Goal: Find specific page/section: Find specific page/section

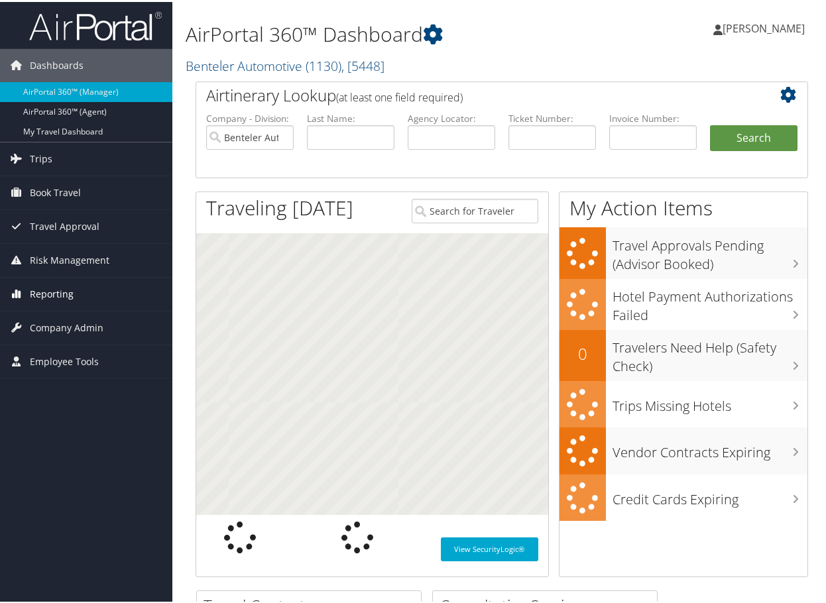
click at [75, 302] on link "Reporting" at bounding box center [86, 292] width 172 height 33
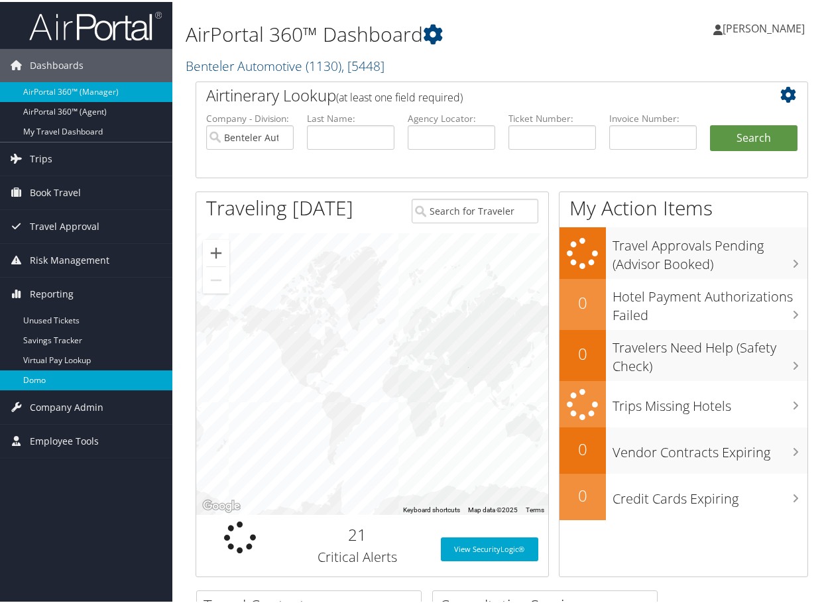
click at [61, 372] on link "Domo" at bounding box center [86, 378] width 172 height 20
